Goal: Task Accomplishment & Management: Complete application form

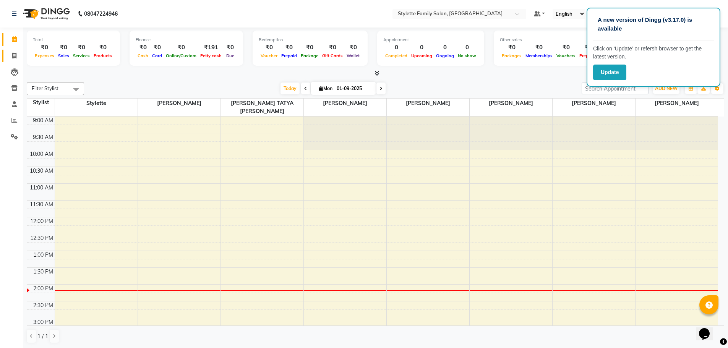
click at [13, 60] on link "Invoice" at bounding box center [11, 56] width 18 height 13
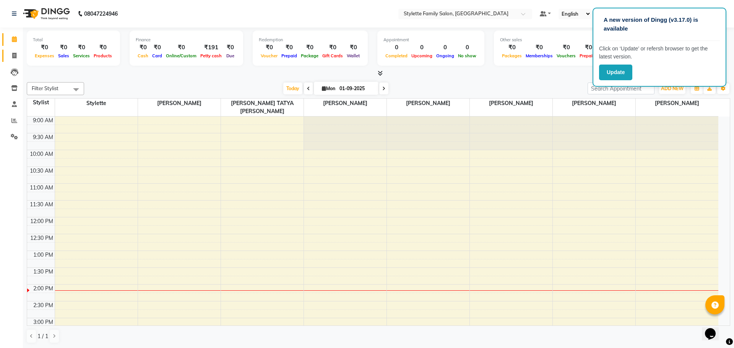
select select "6990"
select select "service"
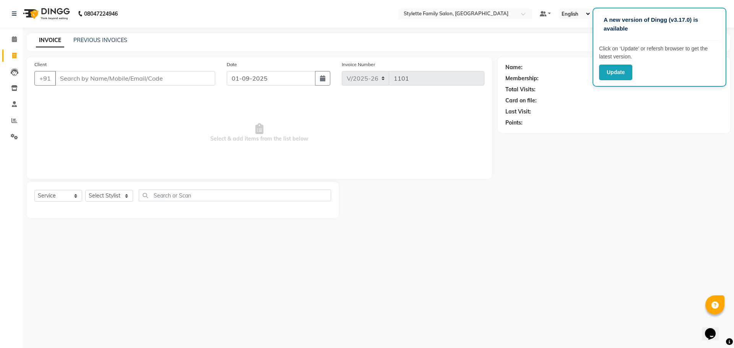
click at [89, 81] on input "Client" at bounding box center [135, 78] width 160 height 15
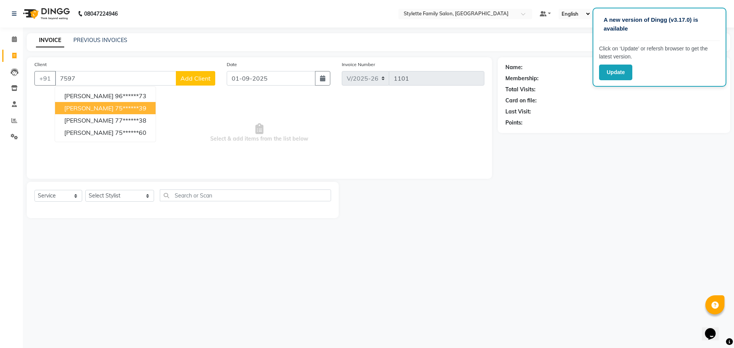
click at [118, 105] on ngb-highlight "75******39" at bounding box center [130, 108] width 31 height 8
type input "75******39"
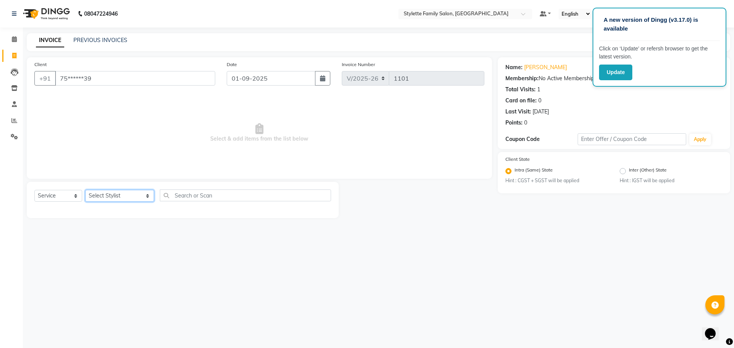
click at [101, 196] on select "Select Stylist Abhishek dhomble KAJAL [PERSON_NAME] Manager [PERSON_NAME] [PERS…" at bounding box center [119, 196] width 69 height 12
select select "84196"
click at [85, 190] on select "Select Stylist Abhishek dhomble KAJAL [PERSON_NAME] Manager [PERSON_NAME] [PERS…" at bounding box center [119, 196] width 69 height 12
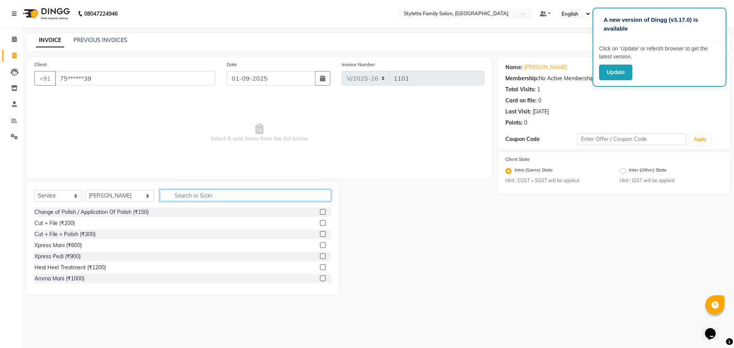
click at [180, 194] on input "text" at bounding box center [245, 196] width 171 height 12
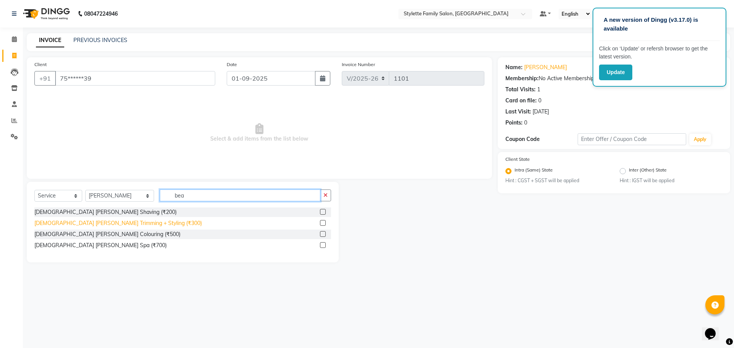
type input "bea"
click at [116, 223] on div "[DEMOGRAPHIC_DATA] [PERSON_NAME] Trimming + Styling (₹300)" at bounding box center [117, 223] width 167 height 8
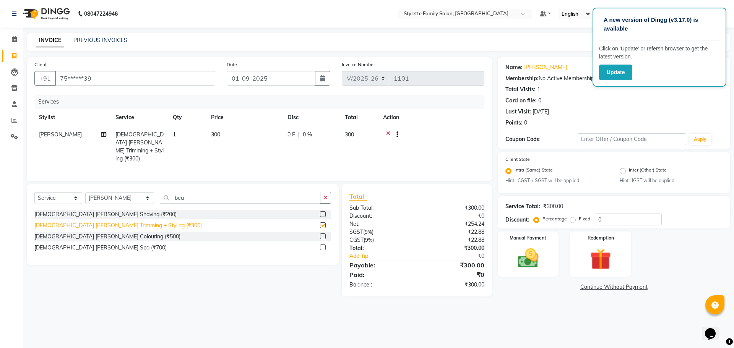
checkbox input "false"
drag, startPoint x: 180, startPoint y: 197, endPoint x: 147, endPoint y: 198, distance: 33.3
click at [160, 198] on input "bea" at bounding box center [240, 198] width 161 height 12
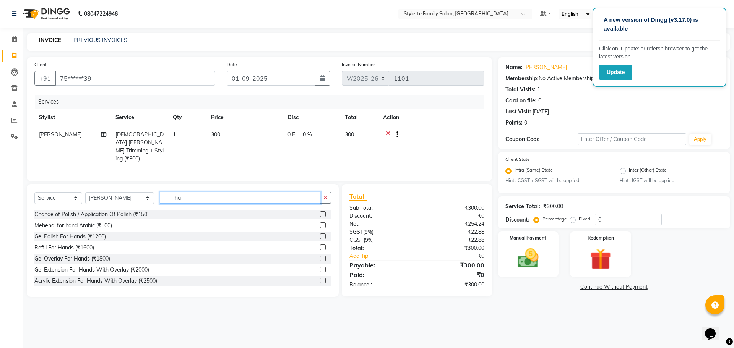
type input "h"
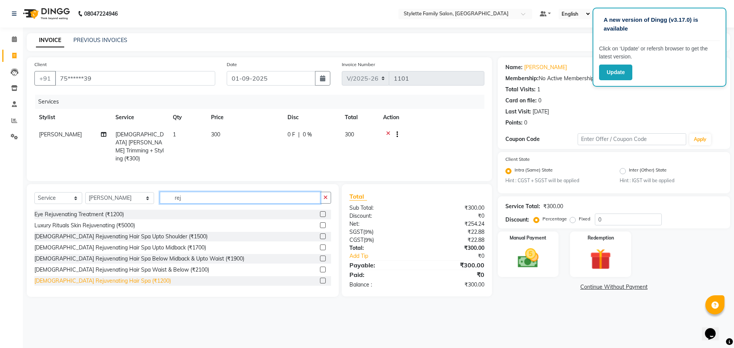
type input "rej"
click at [94, 277] on div "[DEMOGRAPHIC_DATA] Rejuvenating Hair Spa (₹1200)" at bounding box center [102, 281] width 136 height 8
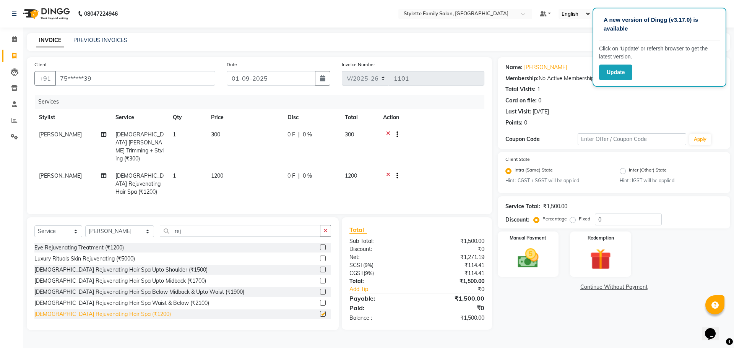
checkbox input "false"
click at [274, 167] on td "1200" at bounding box center [244, 183] width 76 height 33
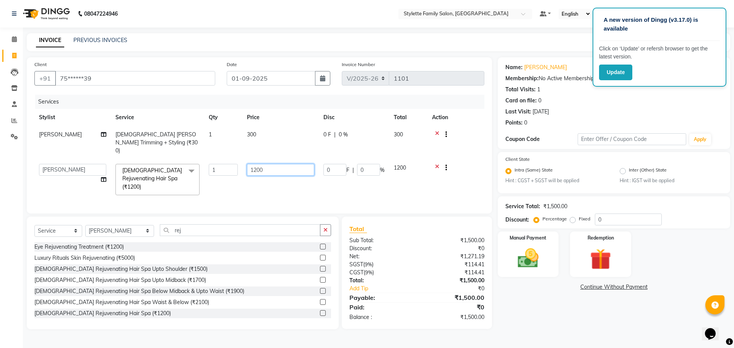
click at [269, 164] on input "1200" at bounding box center [280, 170] width 67 height 12
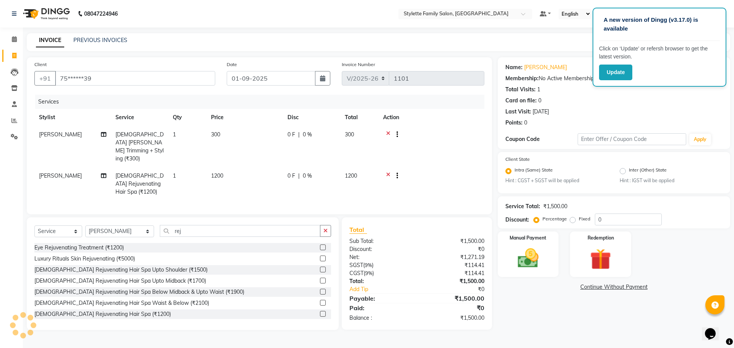
click at [306, 172] on span "0 %" at bounding box center [307, 176] width 9 height 8
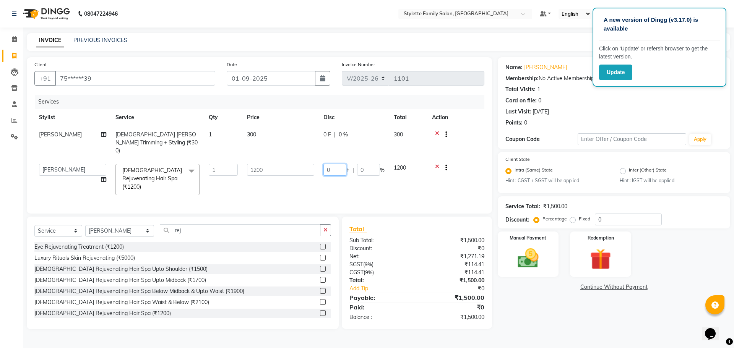
click at [325, 164] on input "0" at bounding box center [334, 170] width 23 height 12
click at [329, 164] on input "0" at bounding box center [334, 170] width 23 height 12
click at [325, 164] on input "0" at bounding box center [334, 170] width 23 height 12
type input "400"
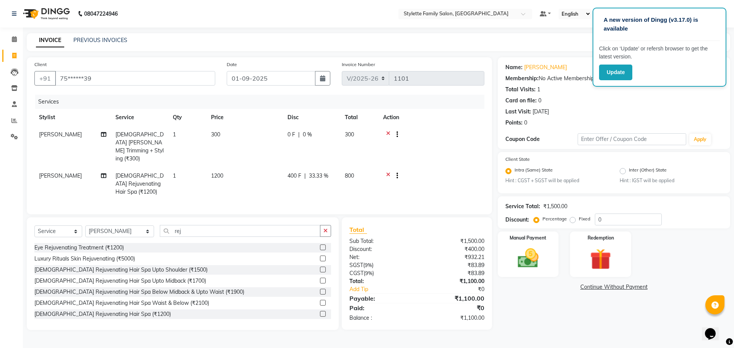
click at [304, 183] on div "Services Stylist Service Qty Price Disc Total Action Abhishek dhomble [DEMOGRAP…" at bounding box center [259, 151] width 450 height 112
click at [528, 252] on img at bounding box center [528, 258] width 36 height 25
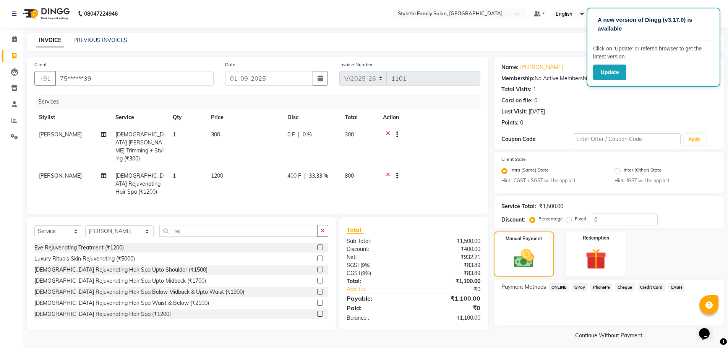
click at [579, 287] on span "GPay" at bounding box center [580, 287] width 16 height 9
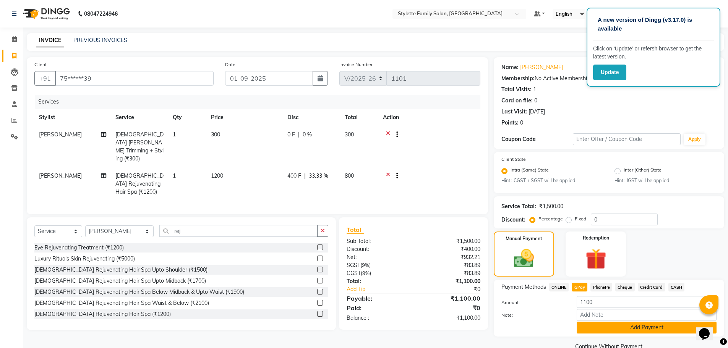
click at [604, 327] on button "Add Payment" at bounding box center [647, 328] width 140 height 12
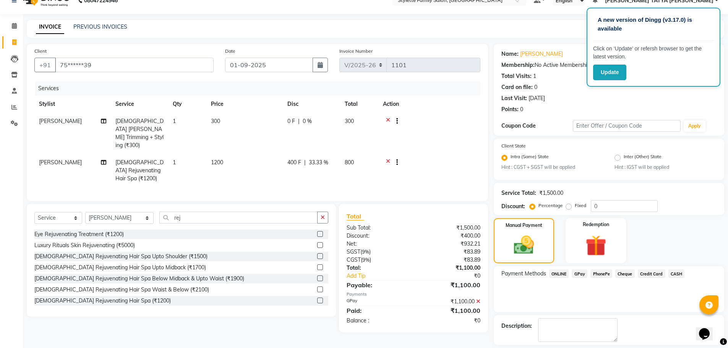
scroll to position [48, 0]
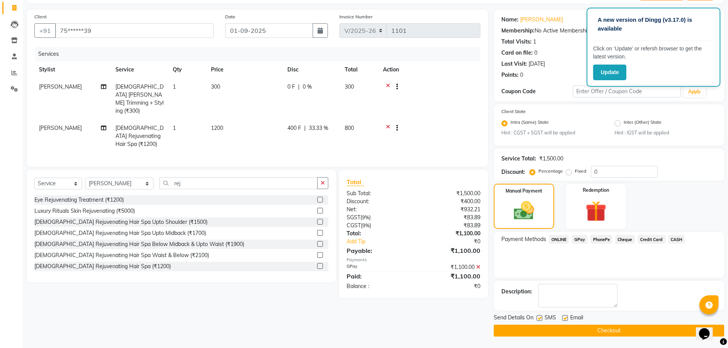
click at [606, 331] on button "Checkout" at bounding box center [609, 331] width 230 height 12
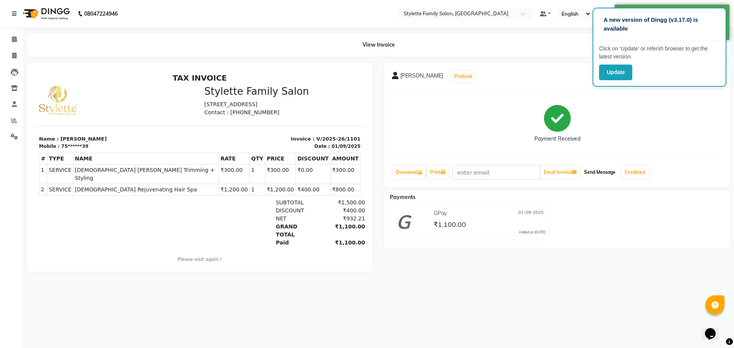
click at [600, 171] on button "Send Message" at bounding box center [599, 172] width 37 height 13
click at [457, 75] on button "Prebook" at bounding box center [463, 76] width 22 height 11
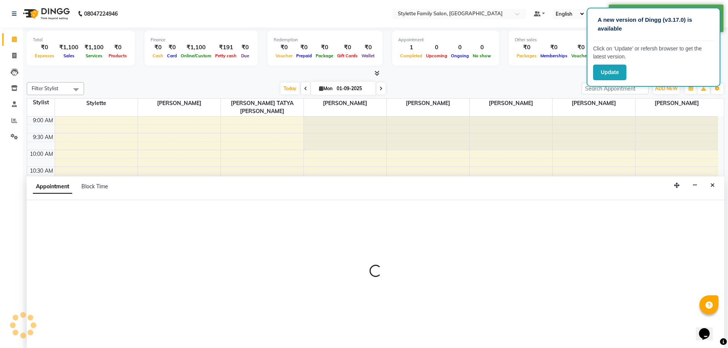
scroll to position [0, 0]
select select "84196"
select select "tentative"
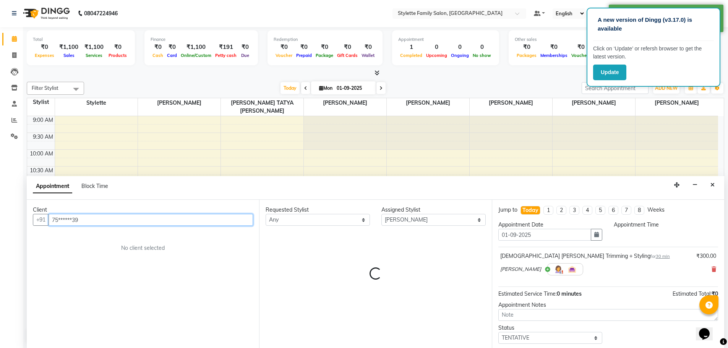
select select "600"
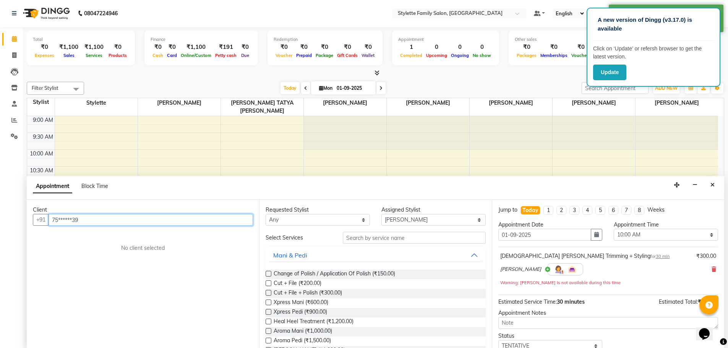
scroll to position [169, 0]
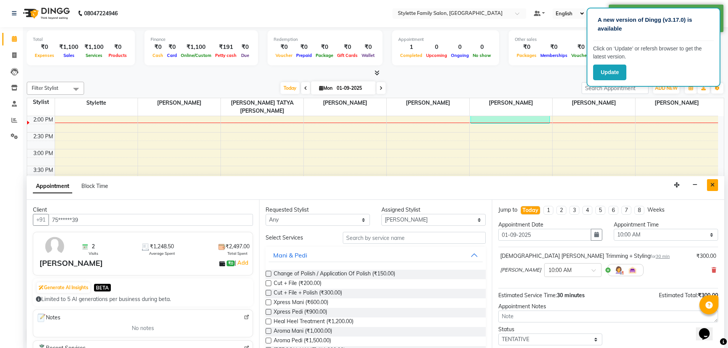
click at [715, 184] on button "Close" at bounding box center [712, 185] width 11 height 12
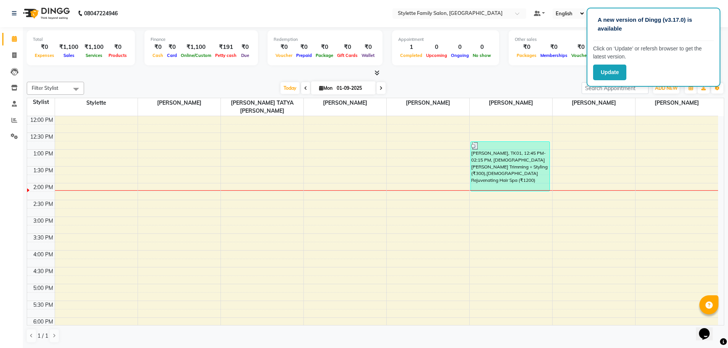
scroll to position [130, 0]
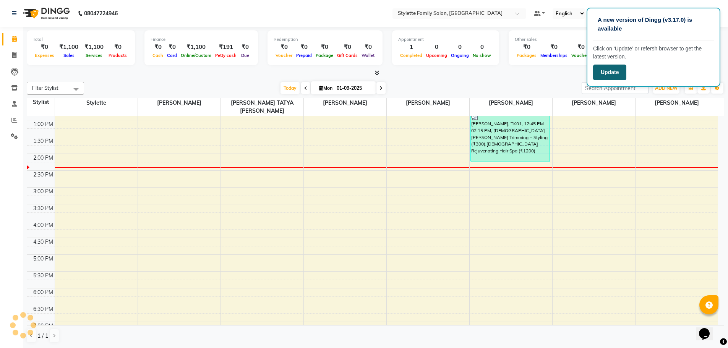
click at [614, 71] on button "Update" at bounding box center [609, 73] width 33 height 16
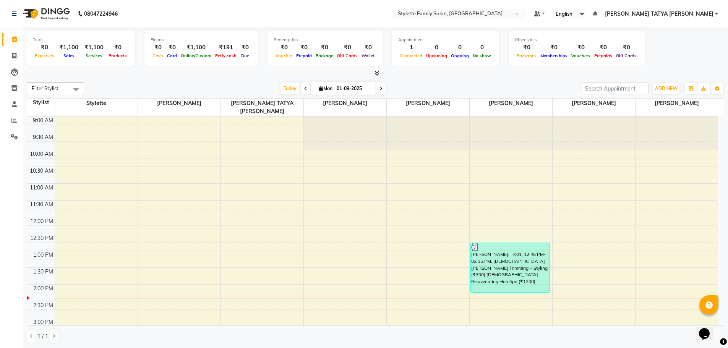
click at [709, 12] on span "[PERSON_NAME] TATYA [PERSON_NAME]" at bounding box center [659, 14] width 109 height 8
click at [684, 50] on link "Sign out" at bounding box center [679, 53] width 70 height 12
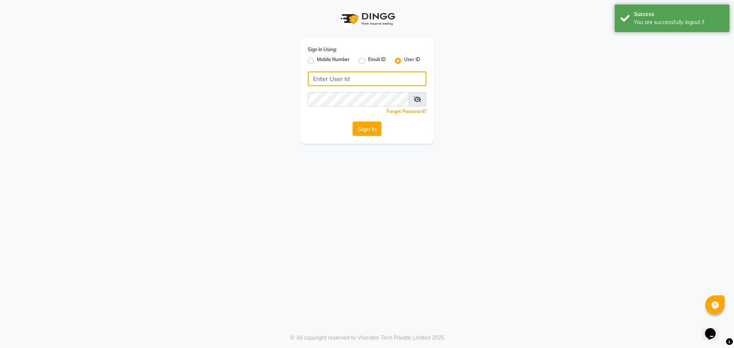
click at [356, 79] on input "Username" at bounding box center [367, 78] width 118 height 15
click at [317, 62] on label "Mobile Number" at bounding box center [333, 60] width 33 height 9
click at [317, 61] on input "Mobile Number" at bounding box center [319, 58] width 5 height 5
radio input "true"
radio input "false"
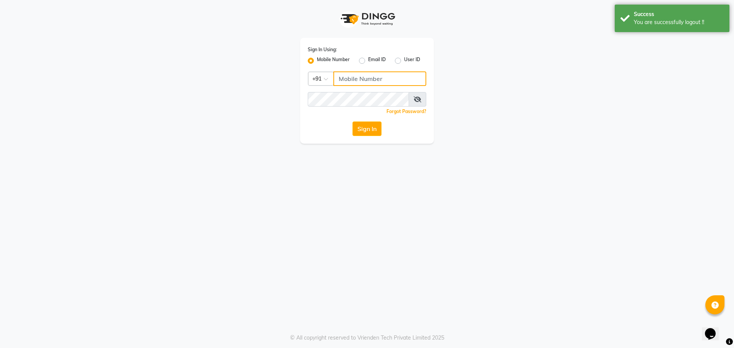
click at [346, 81] on input "Username" at bounding box center [379, 78] width 93 height 15
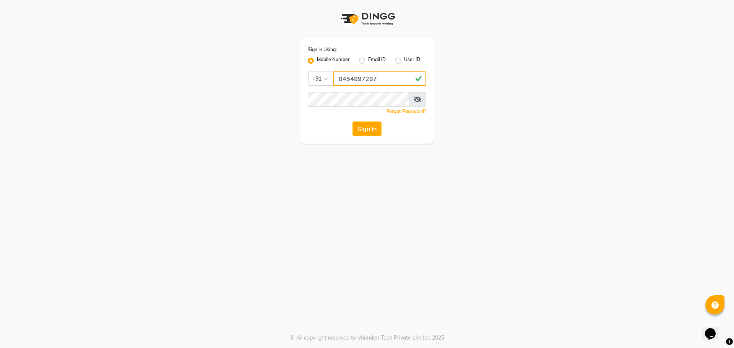
type input "8454897287"
click at [352, 122] on button "Sign In" at bounding box center [366, 129] width 29 height 15
